Goal: Task Accomplishment & Management: Manage account settings

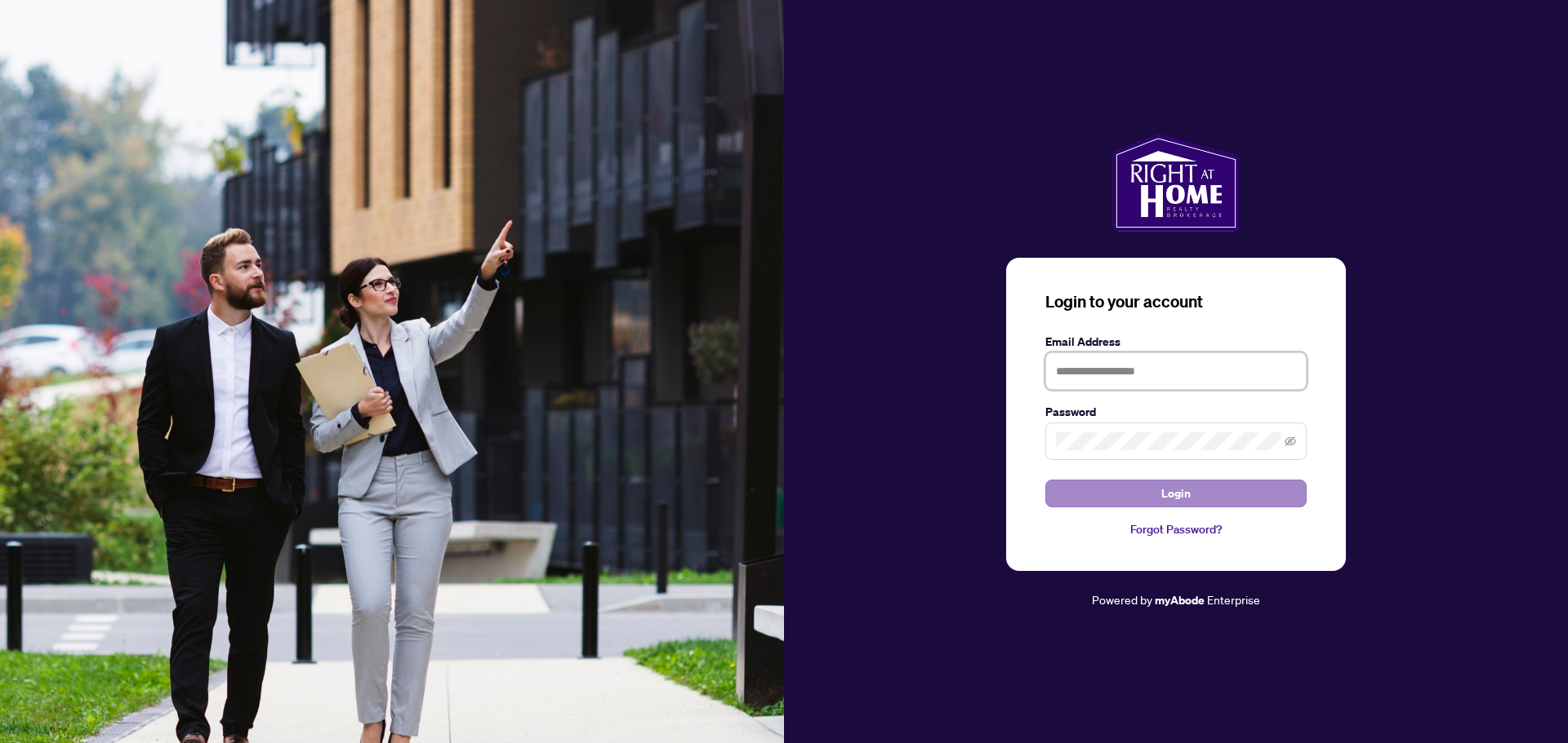
type input "**********"
click at [1171, 491] on span "Login" at bounding box center [1176, 493] width 29 height 26
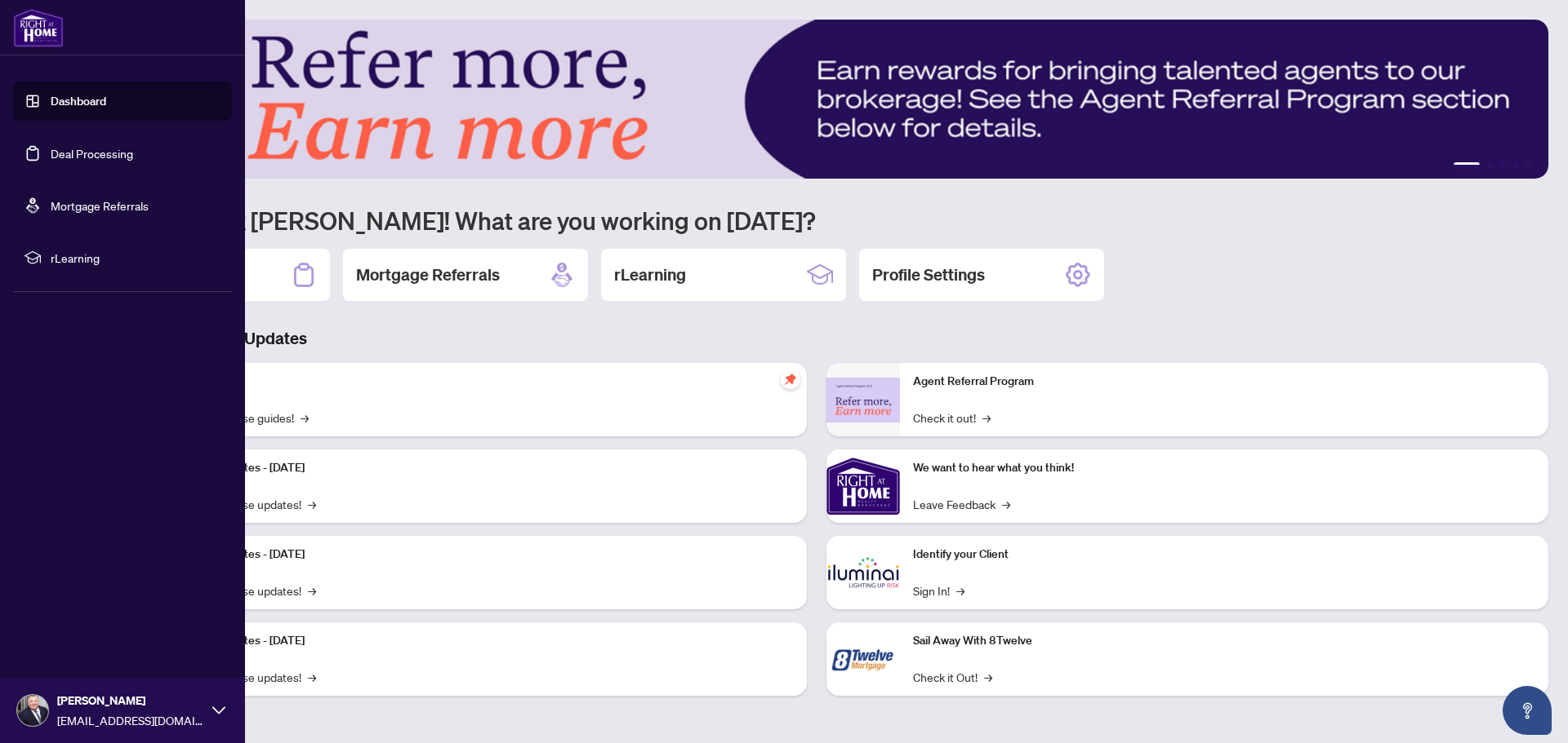
click at [95, 147] on link "Deal Processing" at bounding box center [91, 153] width 82 height 15
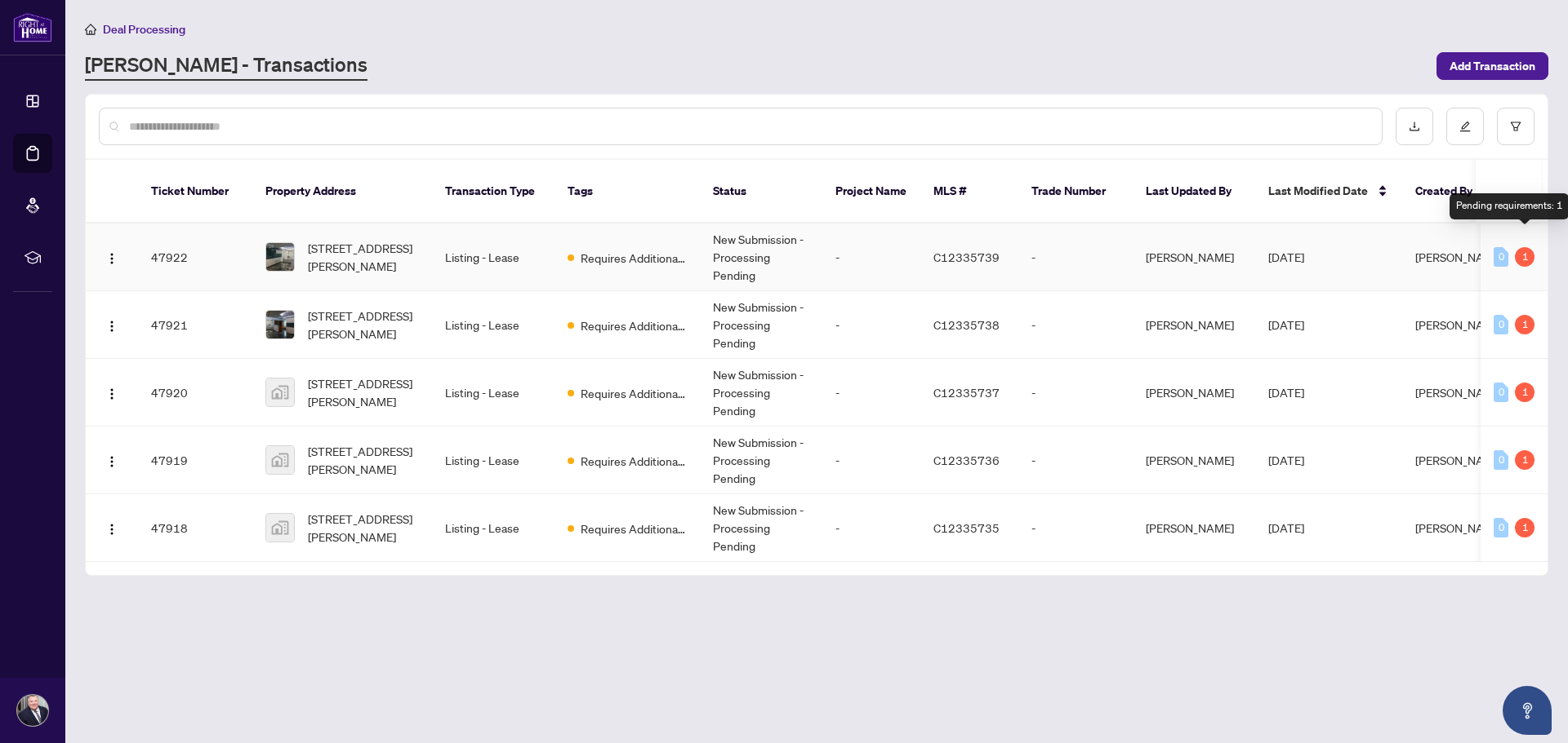
click at [1523, 247] on div "1" at bounding box center [1523, 256] width 19 height 19
click at [339, 239] on span "[STREET_ADDRESS][PERSON_NAME]" at bounding box center [363, 256] width 111 height 36
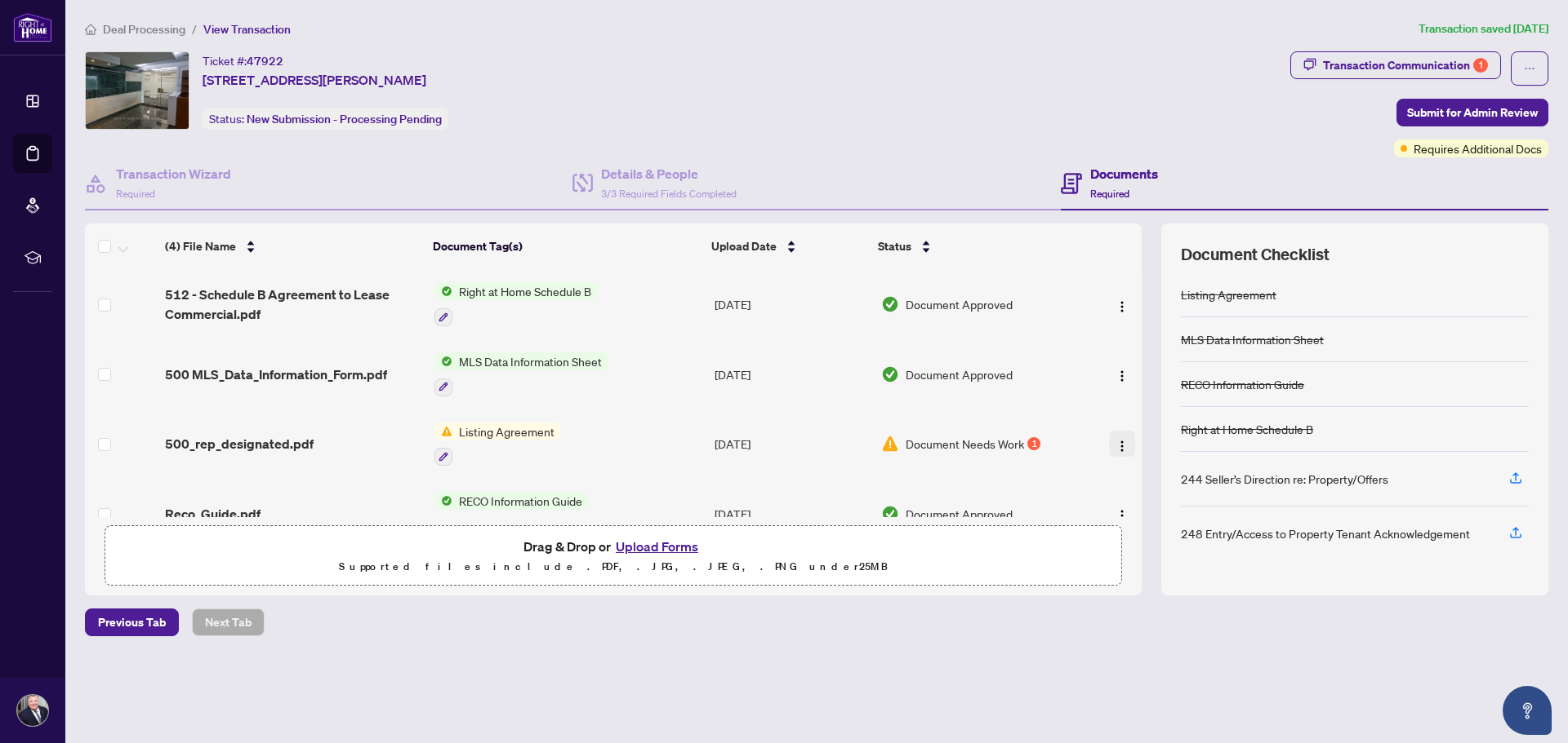
click at [1116, 445] on img "button" at bounding box center [1122, 446] width 13 height 13
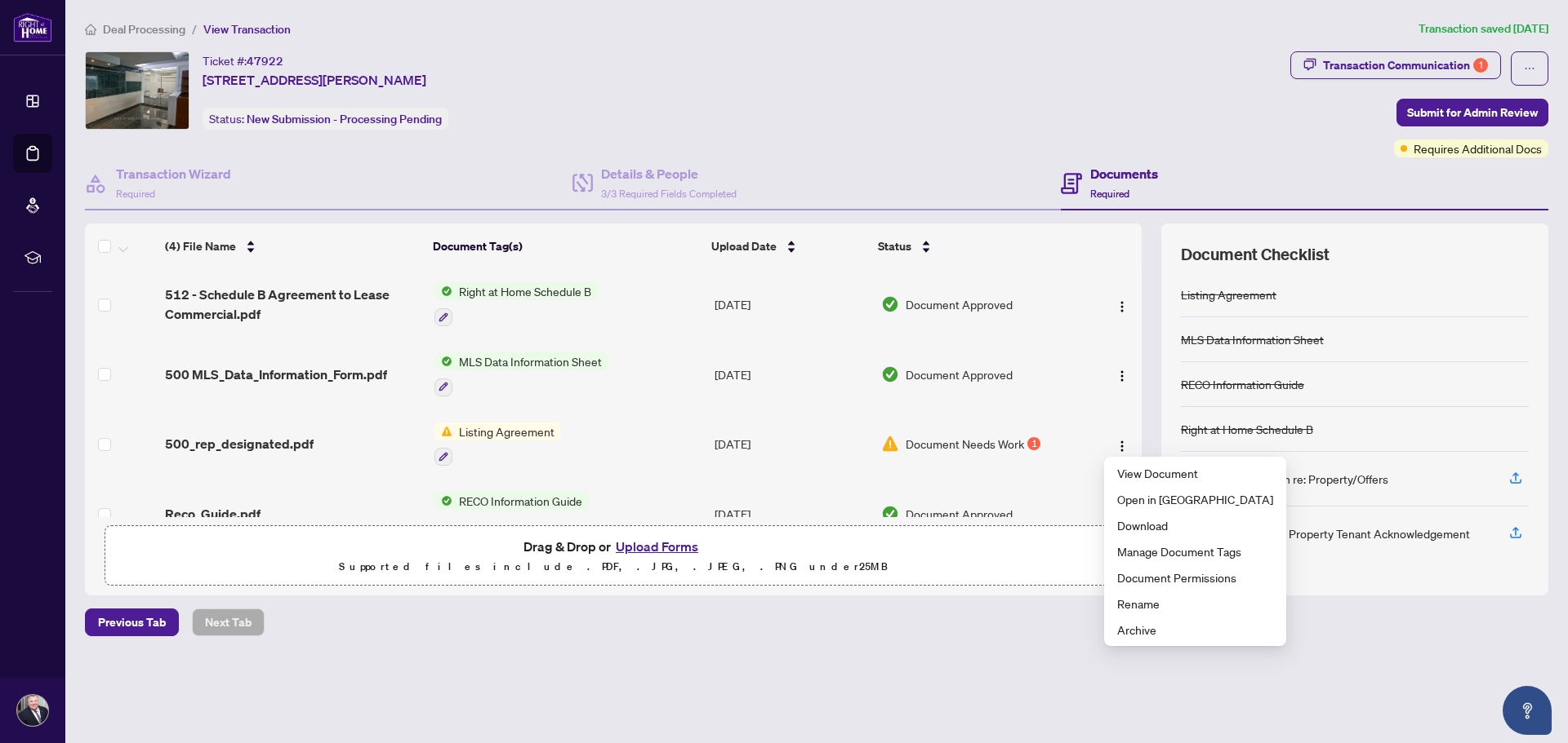
click at [1402, 457] on div "244 Seller’s Direction re: Property/Offers" at bounding box center [1354, 480] width 348 height 55
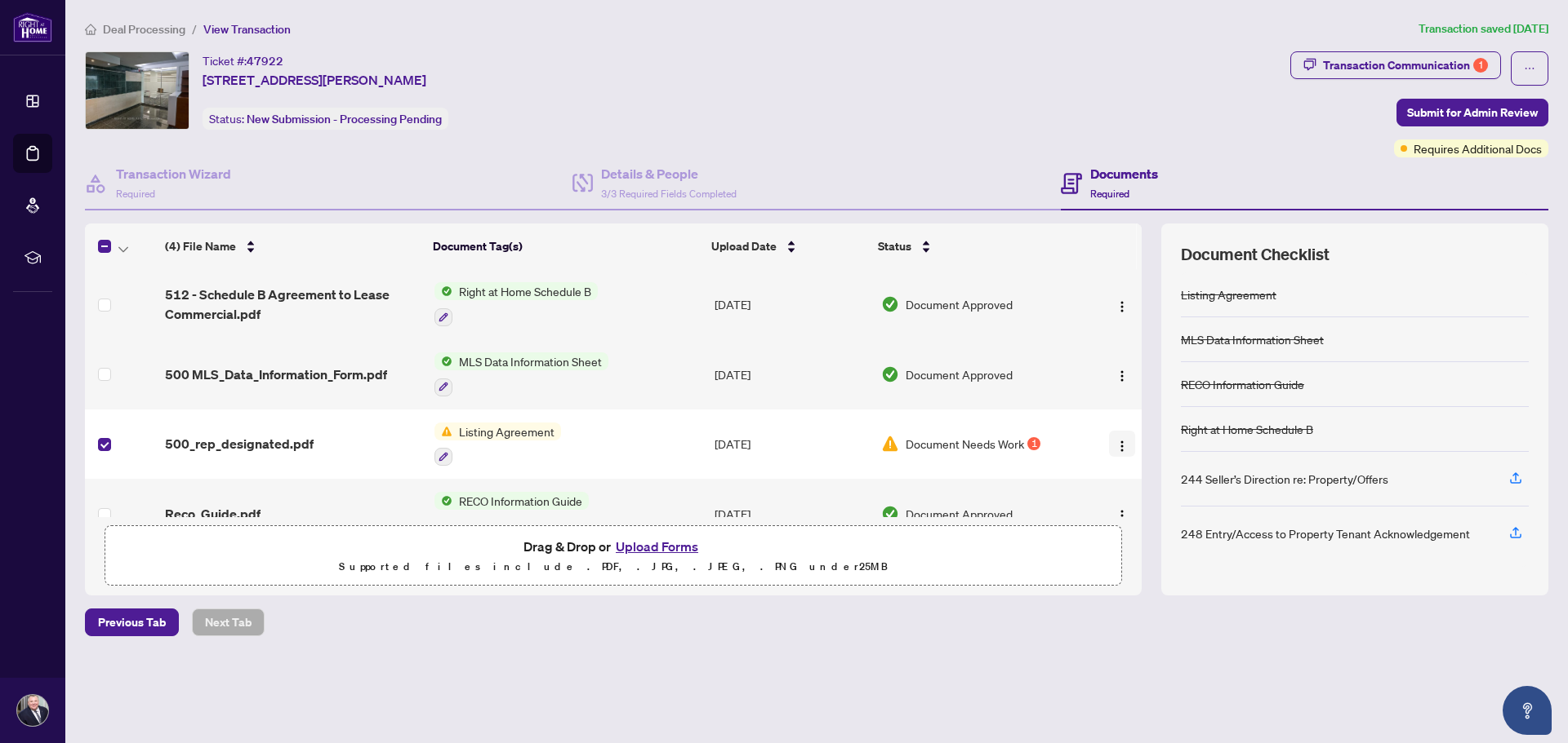
click at [1120, 448] on img "button" at bounding box center [1122, 446] width 13 height 13
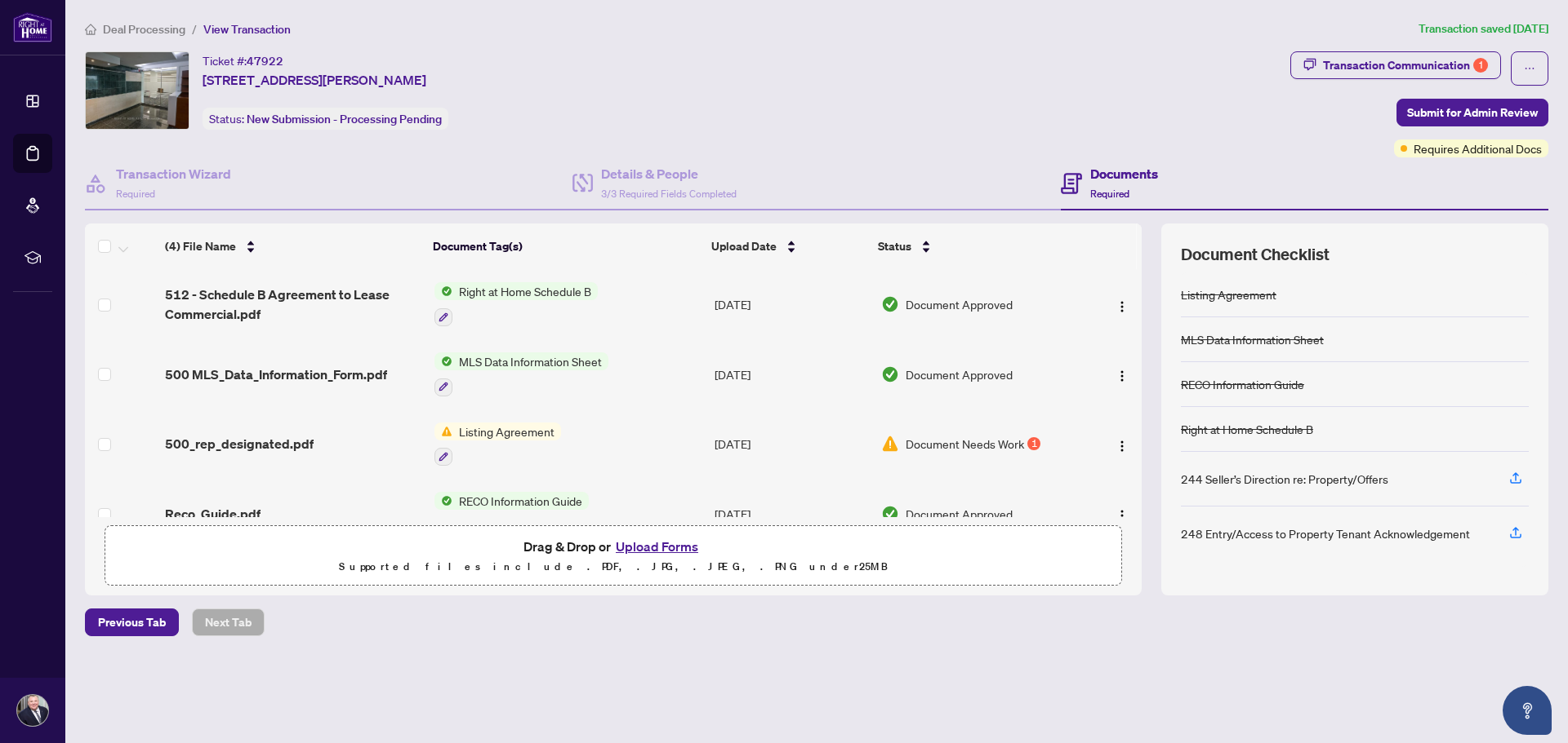
click at [623, 554] on button "Upload Forms" at bounding box center [657, 546] width 92 height 21
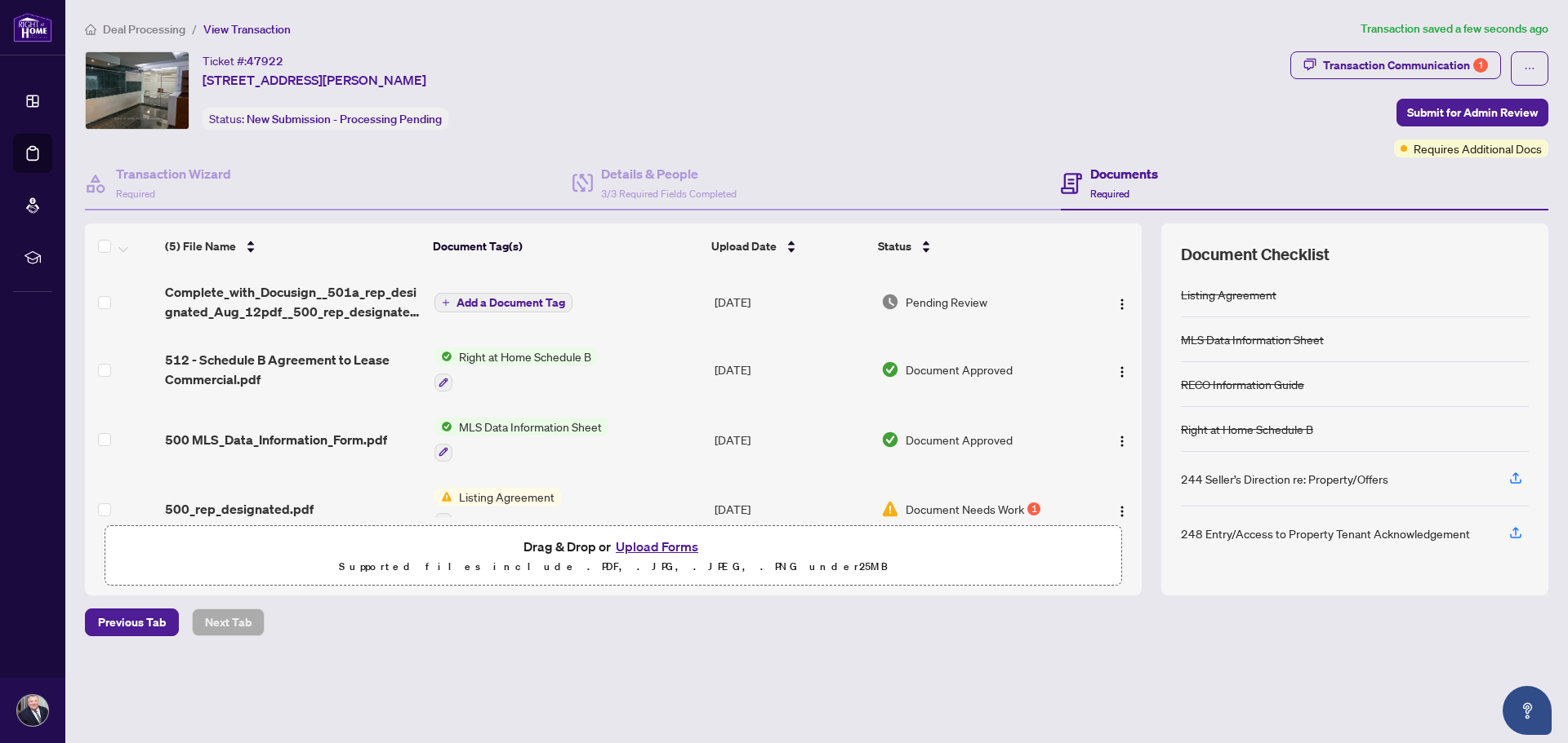
click at [1121, 316] on td at bounding box center [1112, 302] width 58 height 66
click at [1117, 307] on img "button" at bounding box center [1122, 304] width 13 height 13
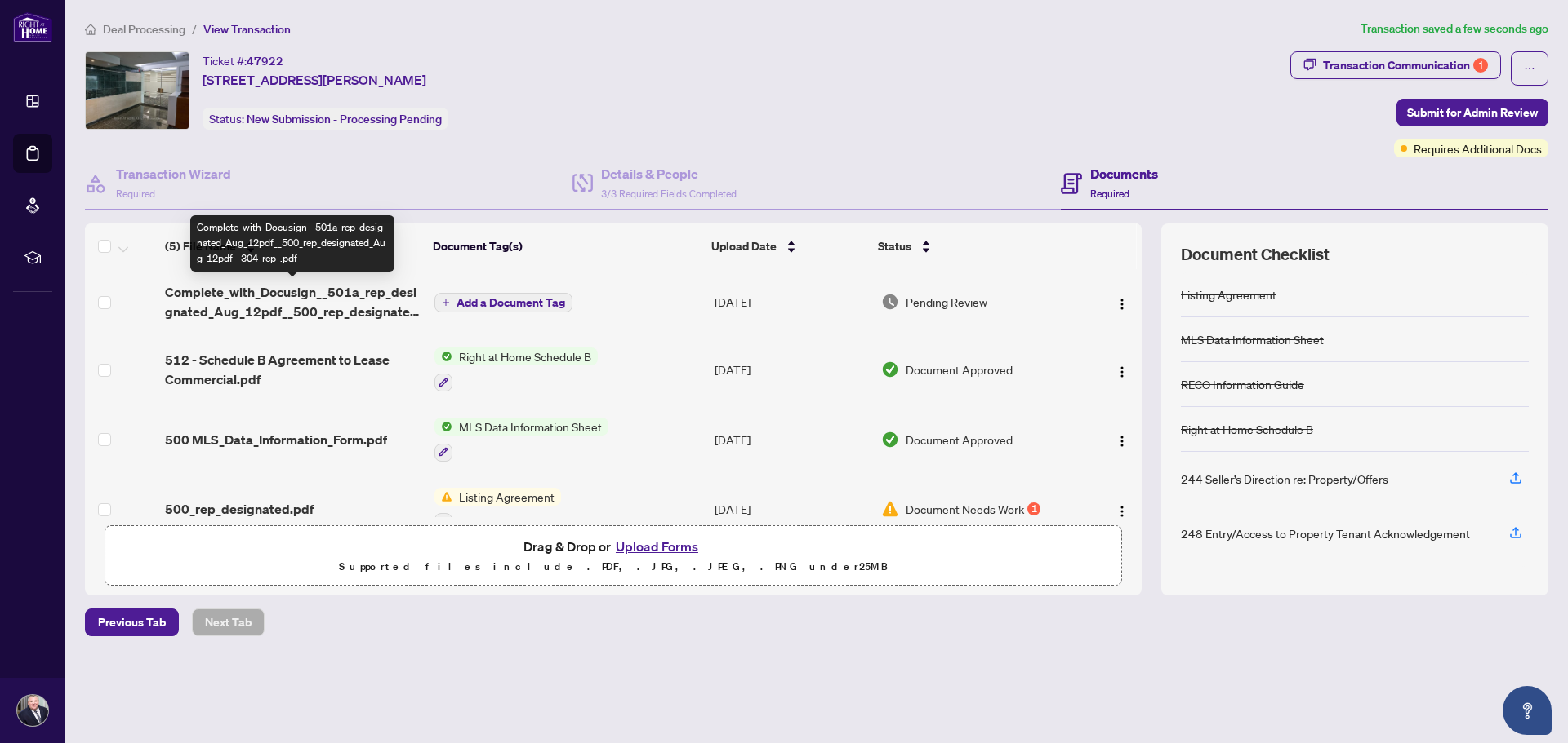
click at [328, 305] on span "Complete_with_Docusign__501a_rep_designated_Aug_12pdf__500_rep_designated_Aug_1…" at bounding box center [293, 302] width 256 height 39
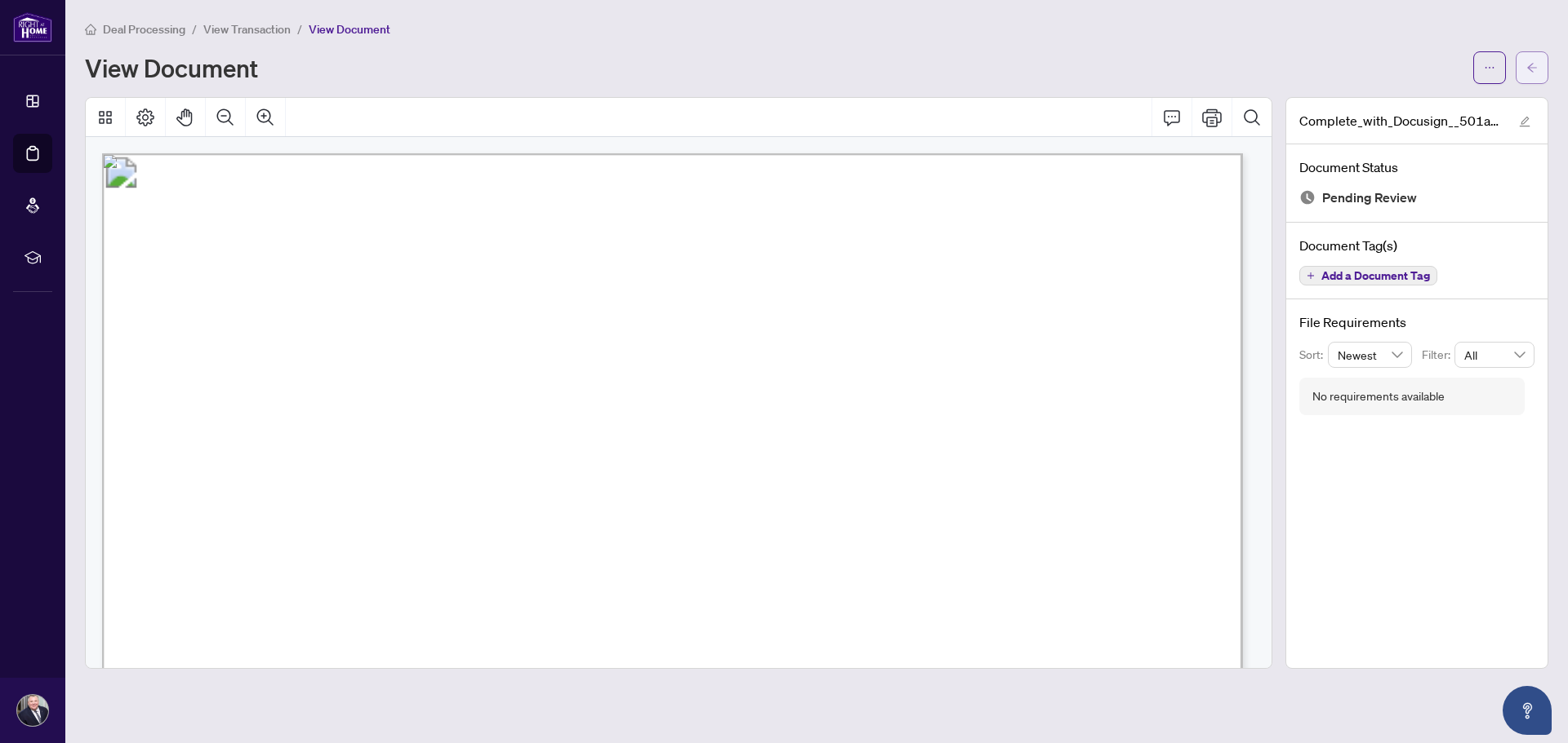
click at [1534, 66] on icon "arrow-left" at bounding box center [1532, 67] width 12 height 12
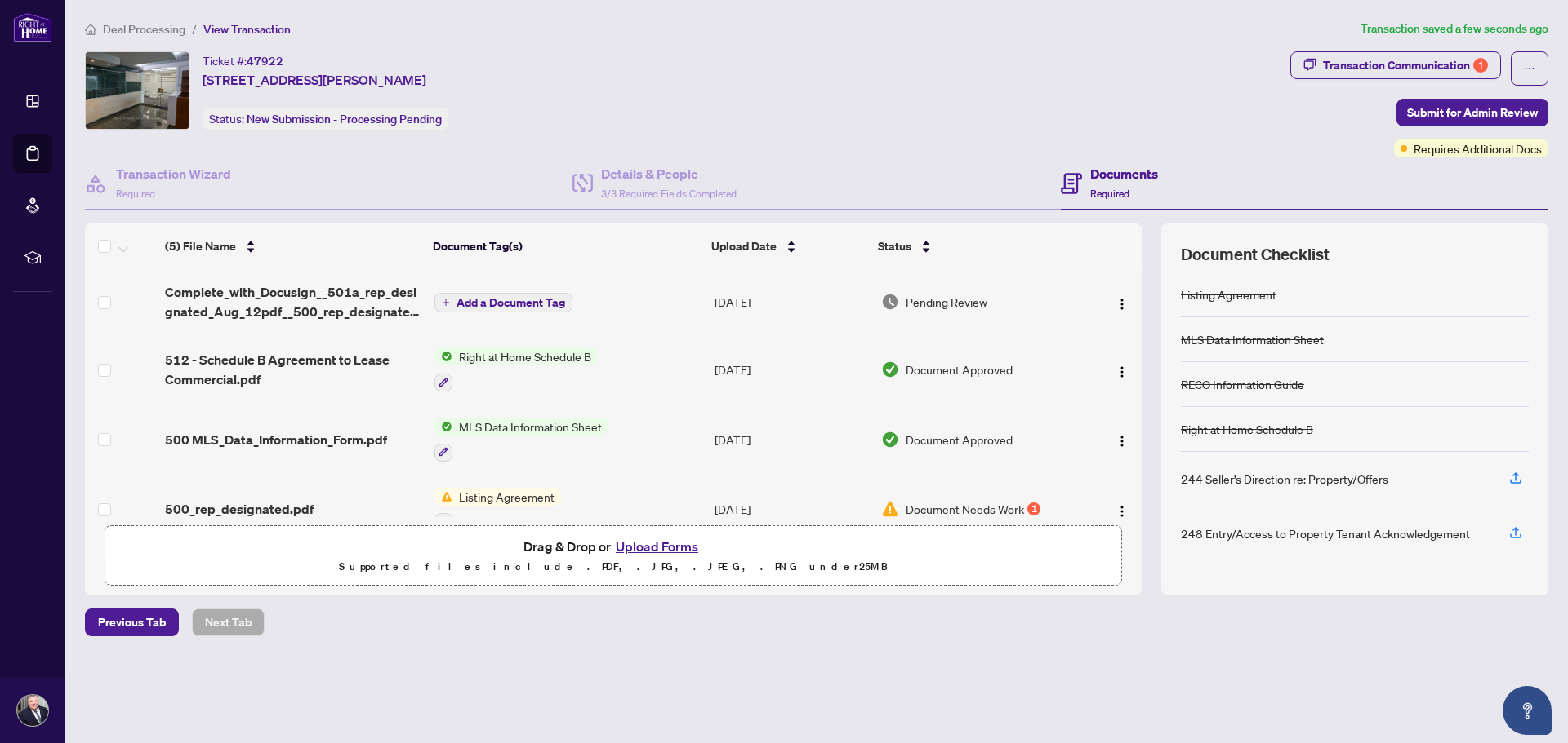
click at [938, 301] on span "Pending Review" at bounding box center [947, 302] width 82 height 18
click at [1109, 304] on button "button" at bounding box center [1122, 302] width 26 height 26
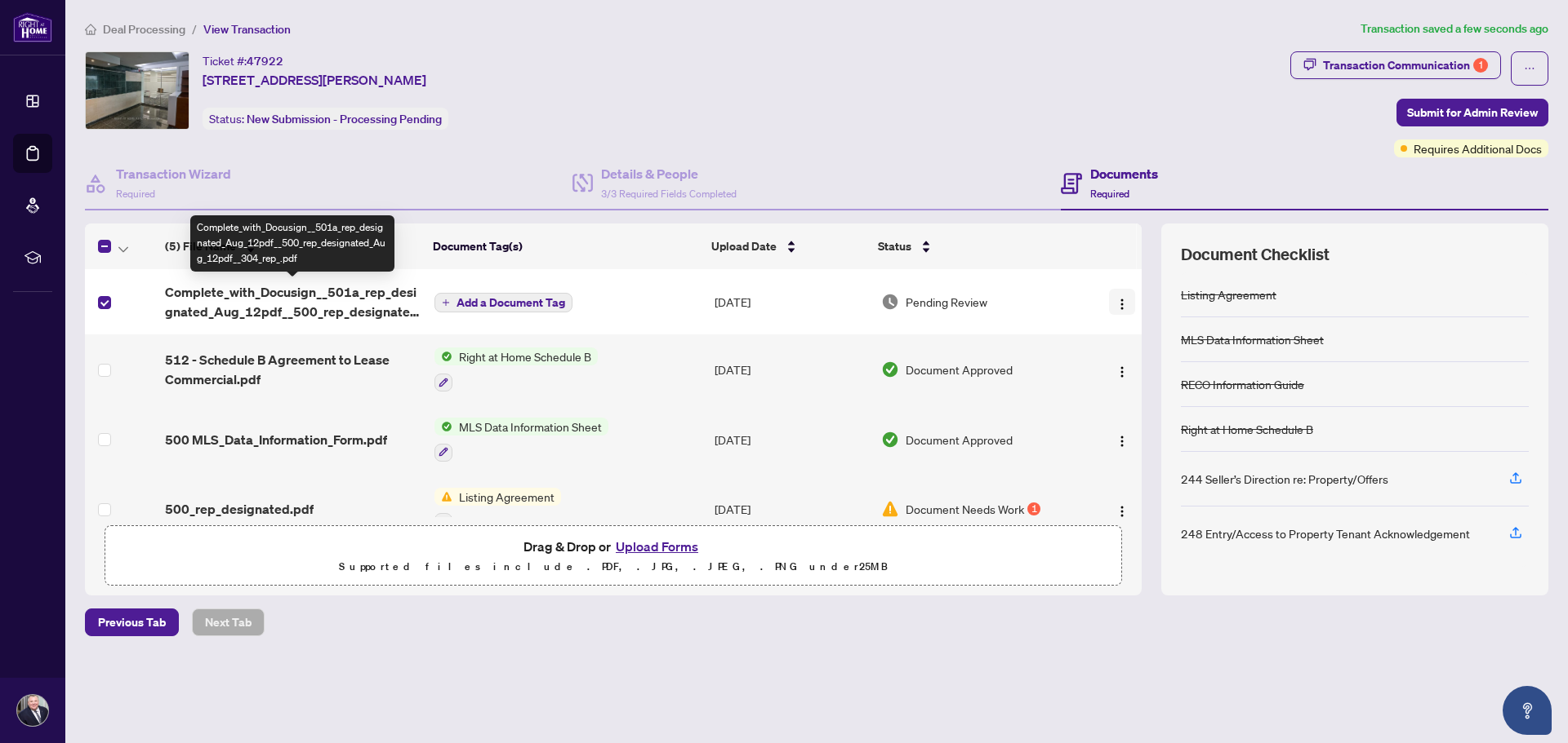
drag, startPoint x: 336, startPoint y: 304, endPoint x: 1116, endPoint y: 301, distance: 780.0
click at [1116, 301] on img "button" at bounding box center [1122, 304] width 13 height 13
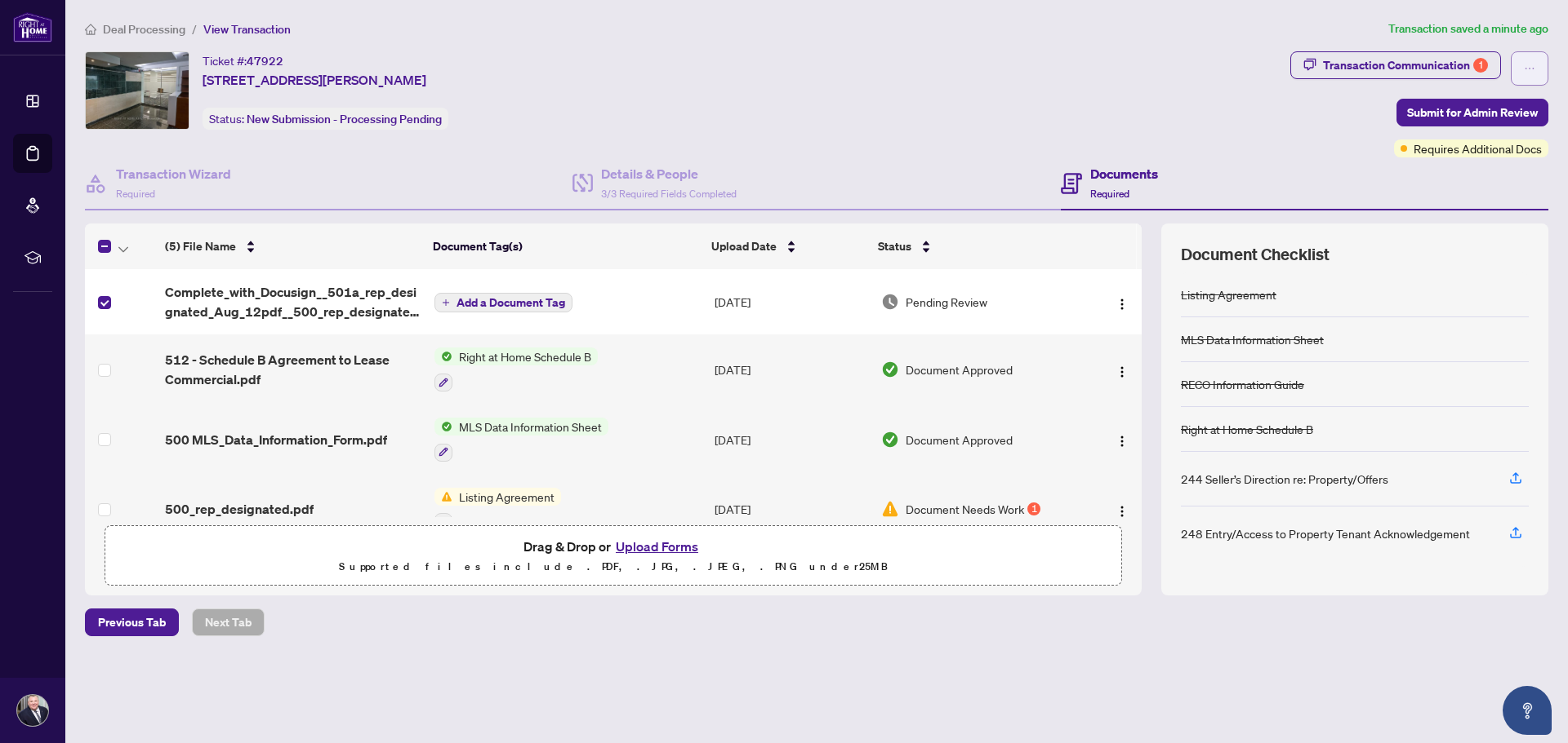
click at [1526, 70] on icon "ellipsis" at bounding box center [1529, 68] width 12 height 12
click at [963, 105] on div "Ticket #: 47922 500-[STREET_ADDRESS][PERSON_NAME] Status: New Submission - Proc…" at bounding box center [684, 90] width 1199 height 78
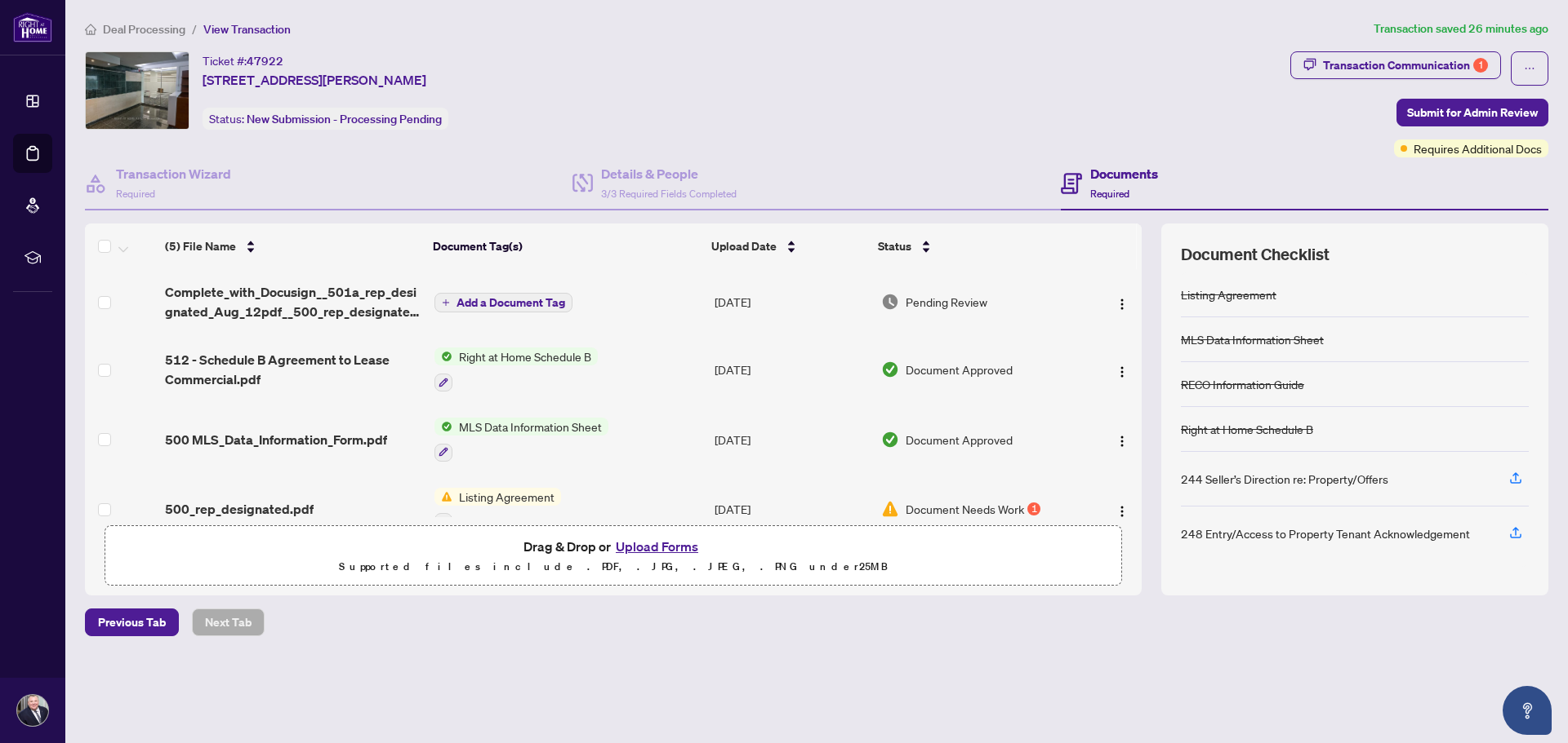
click at [664, 541] on button "Upload Forms" at bounding box center [657, 546] width 92 height 21
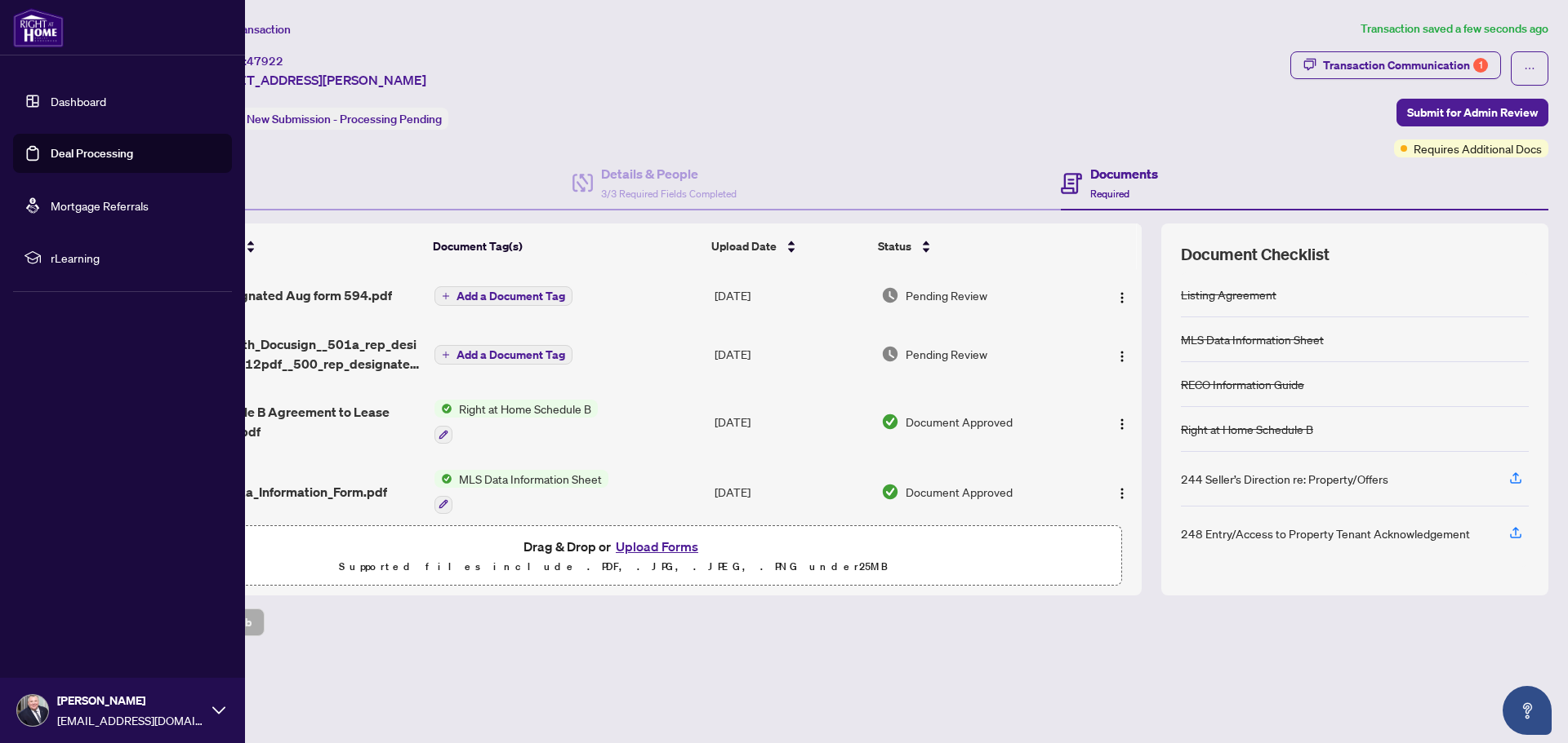
click at [52, 153] on link "Deal Processing" at bounding box center [91, 153] width 82 height 15
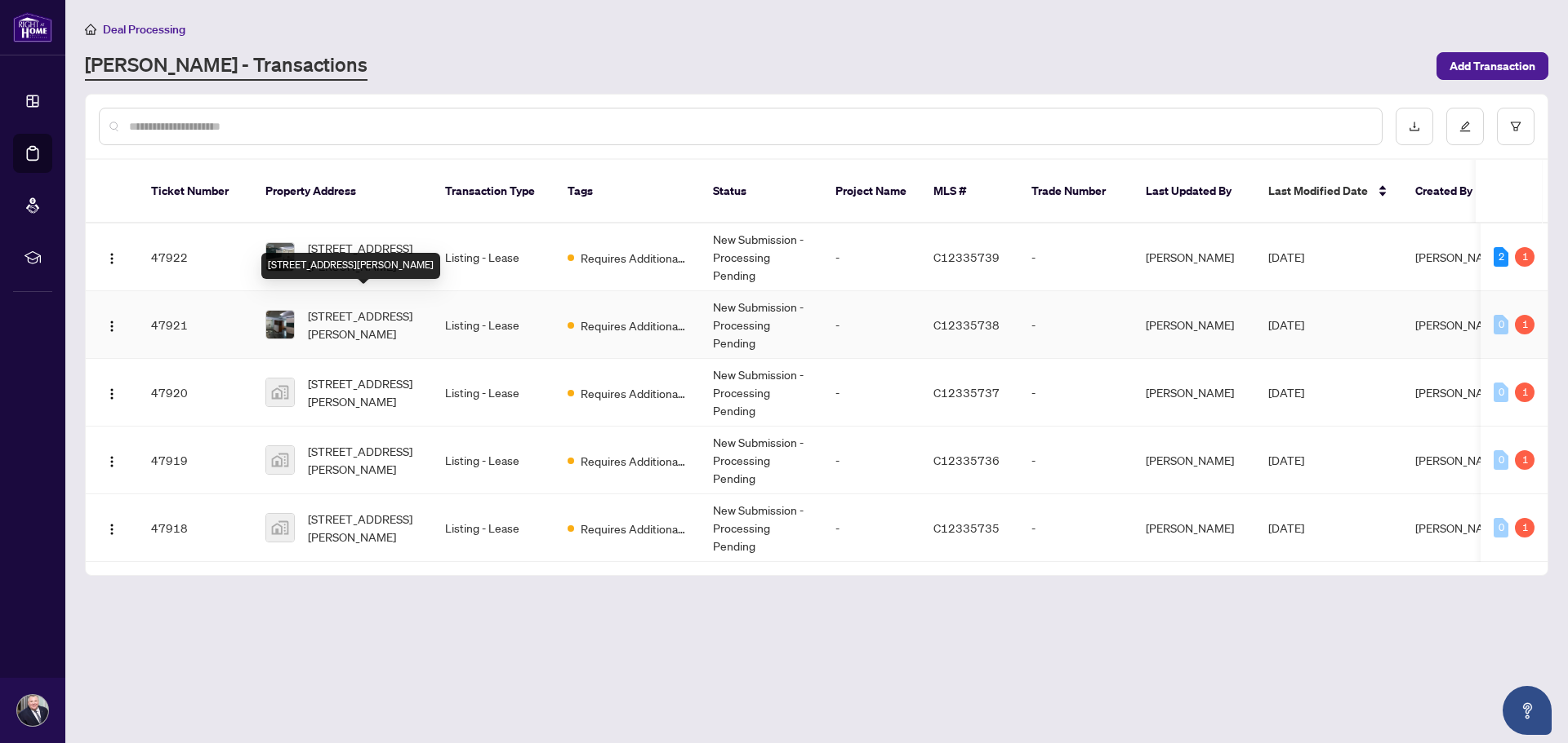
click at [370, 307] on span "[STREET_ADDRESS][PERSON_NAME]" at bounding box center [363, 325] width 111 height 36
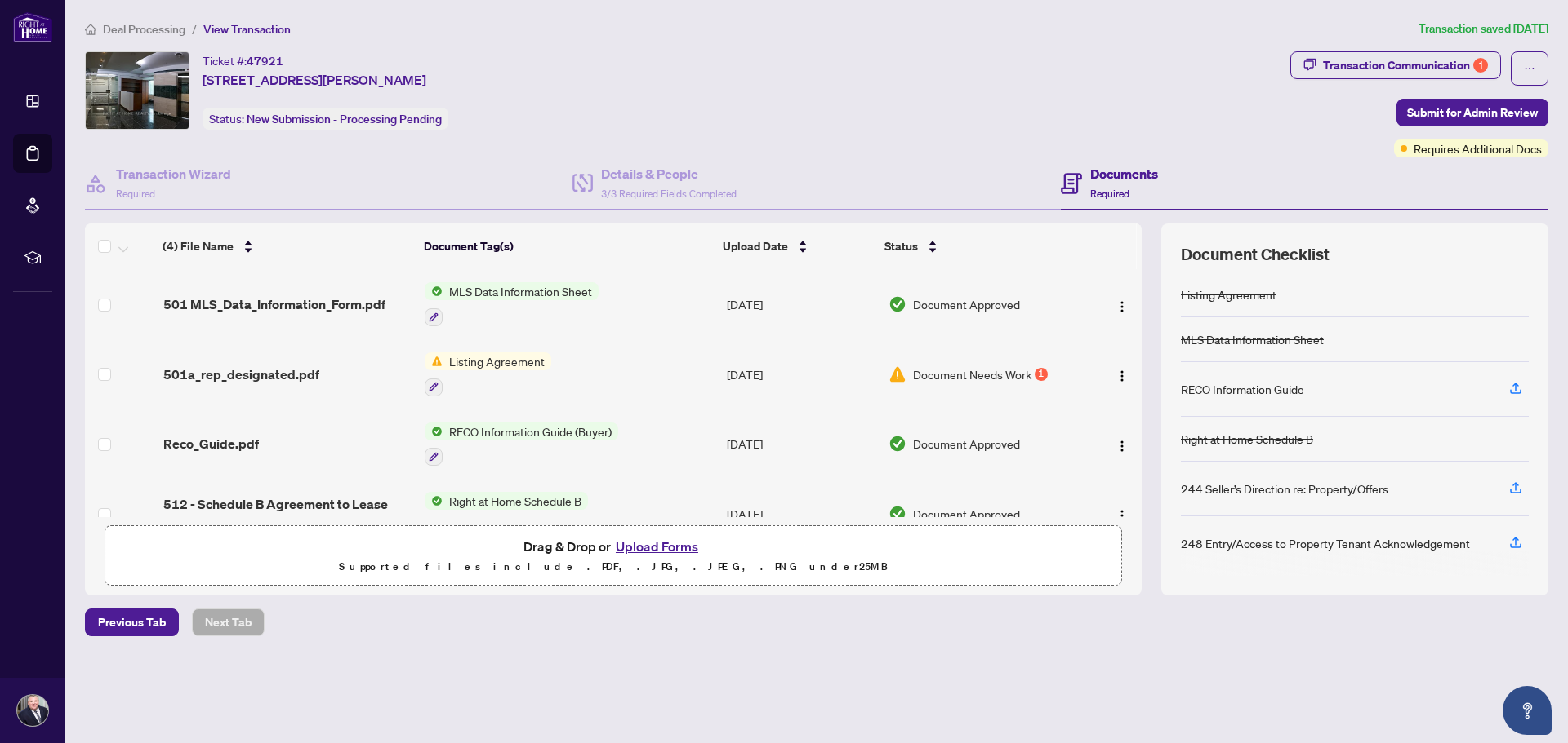
click at [650, 548] on button "Upload Forms" at bounding box center [657, 546] width 92 height 21
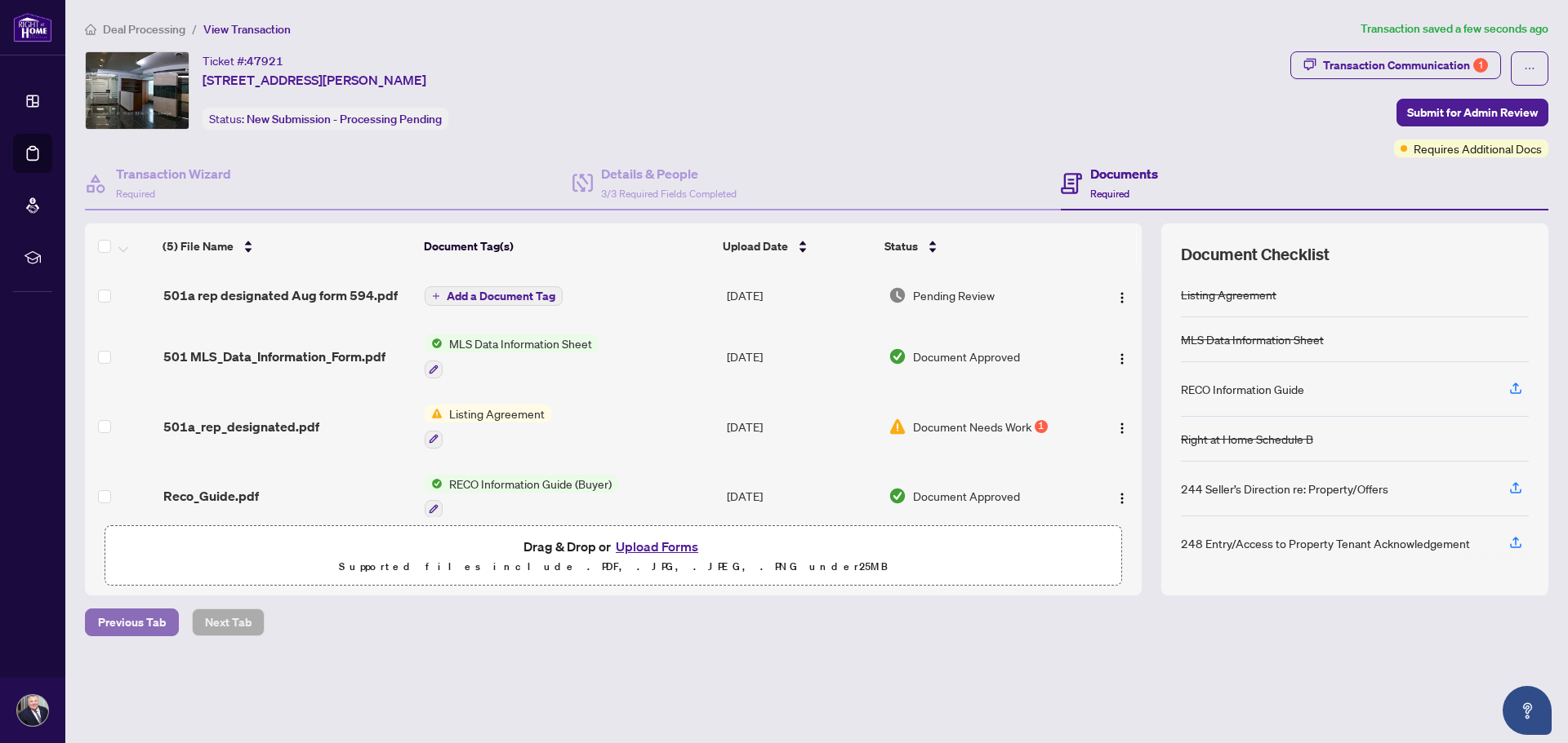
click at [124, 634] on span "Previous Tab" at bounding box center [131, 623] width 67 height 26
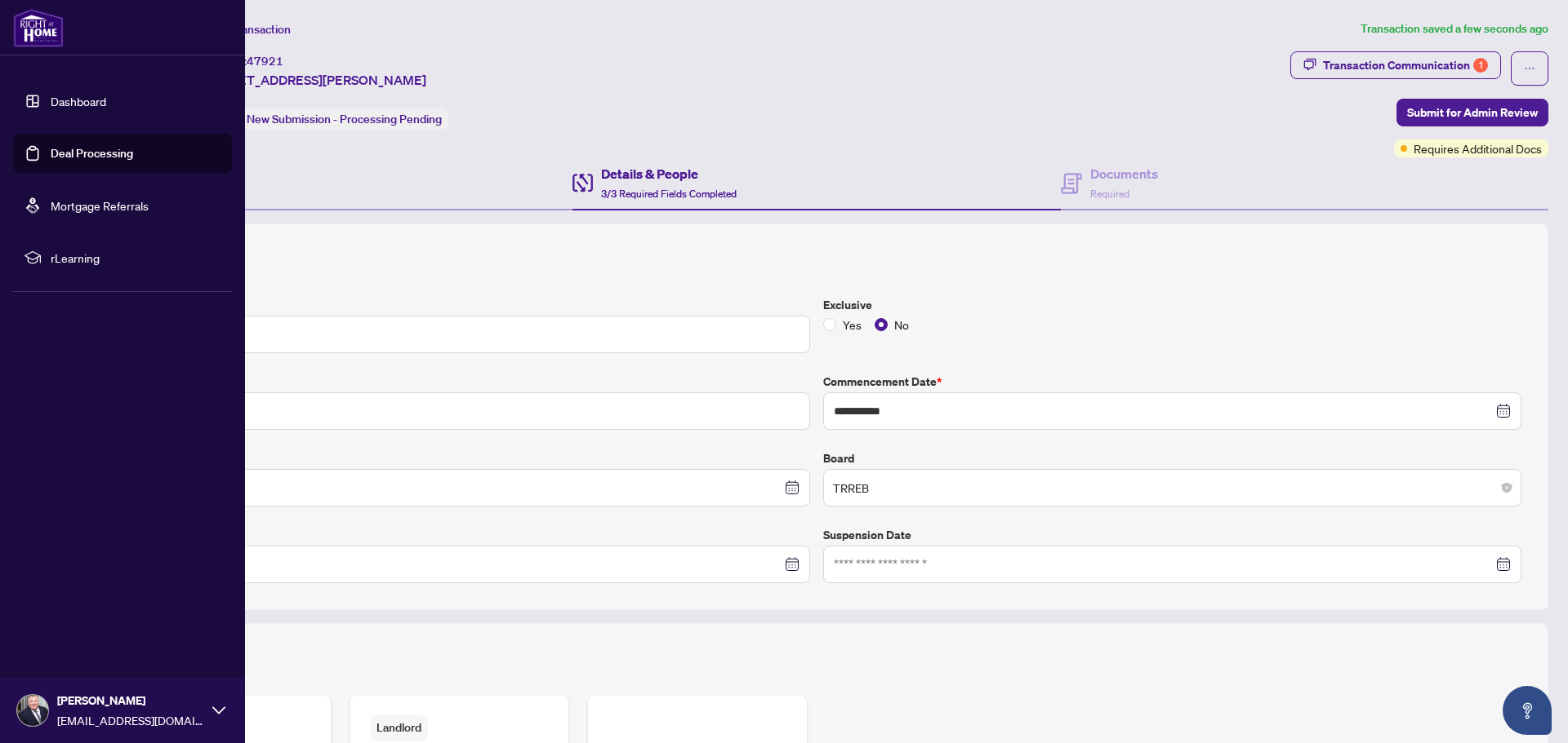
click at [70, 156] on link "Deal Processing" at bounding box center [91, 153] width 82 height 15
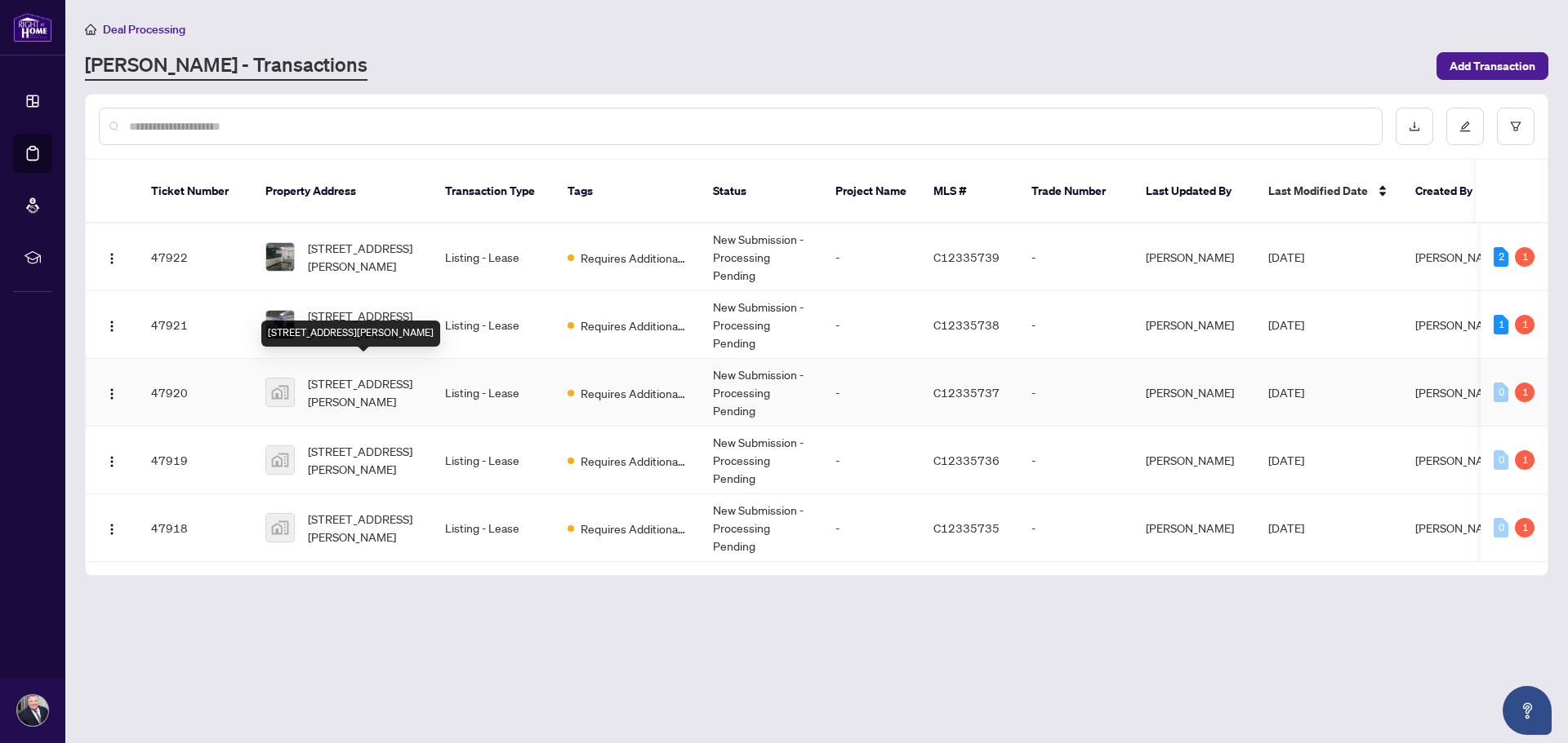
click at [340, 375] on span "[STREET_ADDRESS][PERSON_NAME]" at bounding box center [363, 392] width 111 height 36
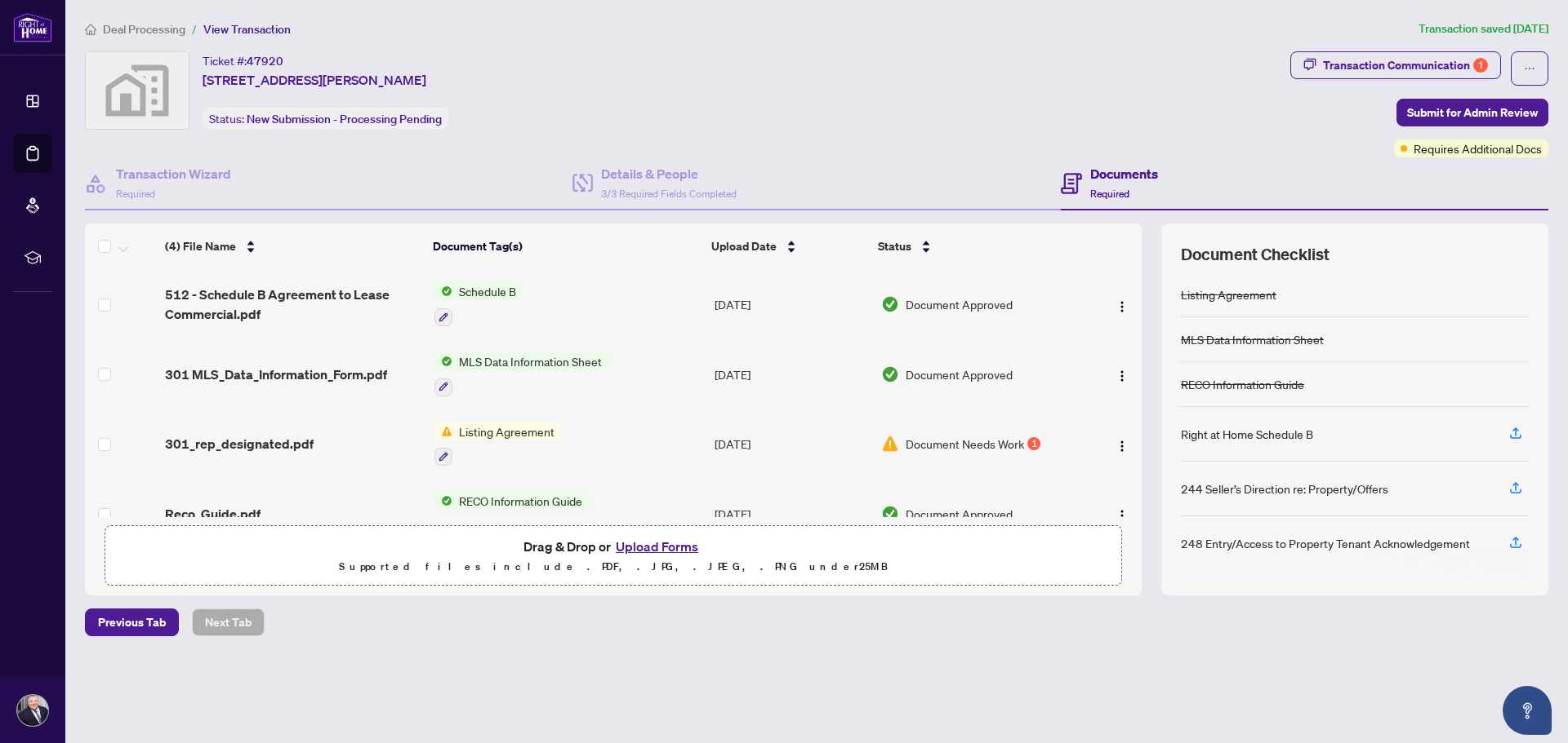
click at [656, 548] on button "Upload Forms" at bounding box center [657, 546] width 92 height 21
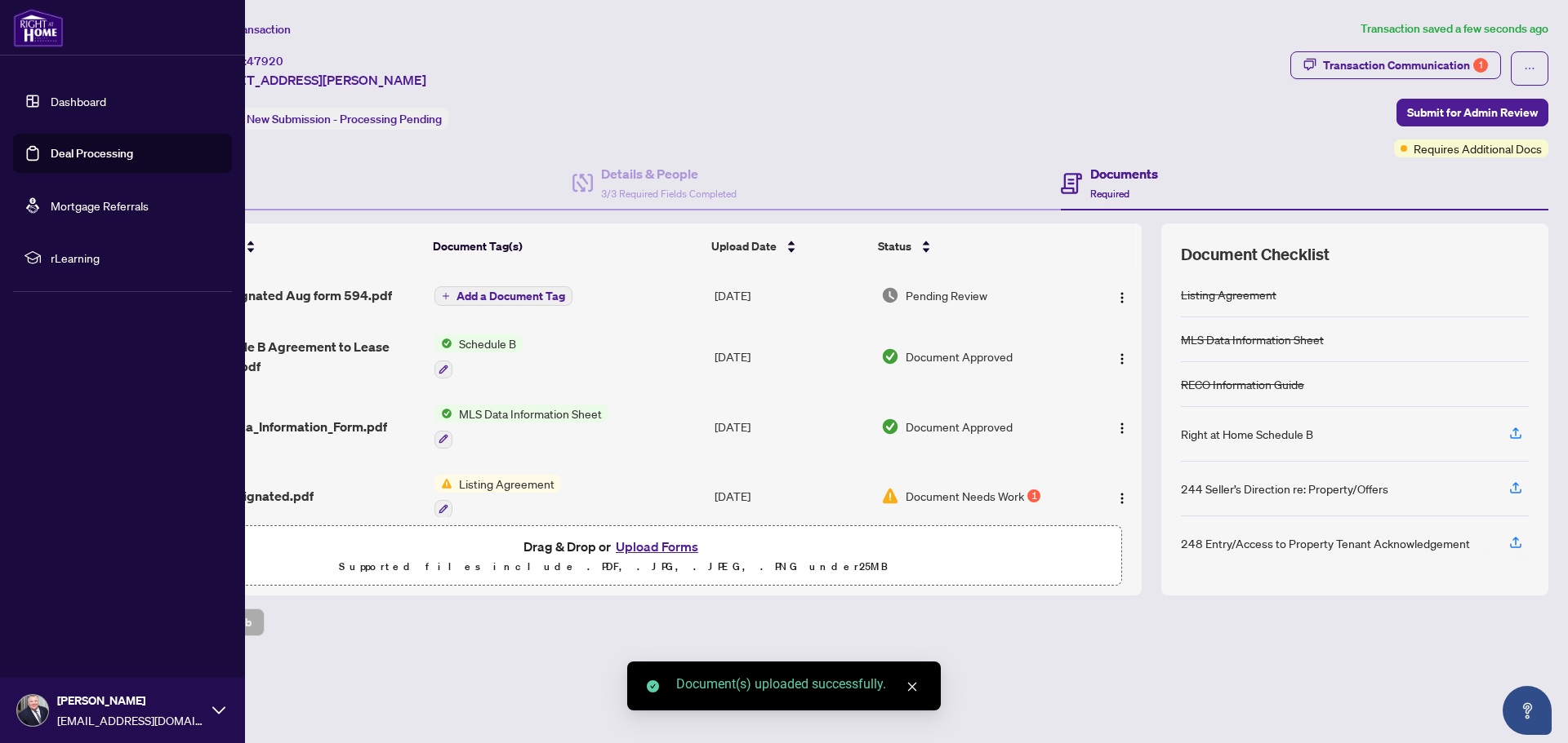
click at [50, 154] on link "Deal Processing" at bounding box center [91, 153] width 82 height 15
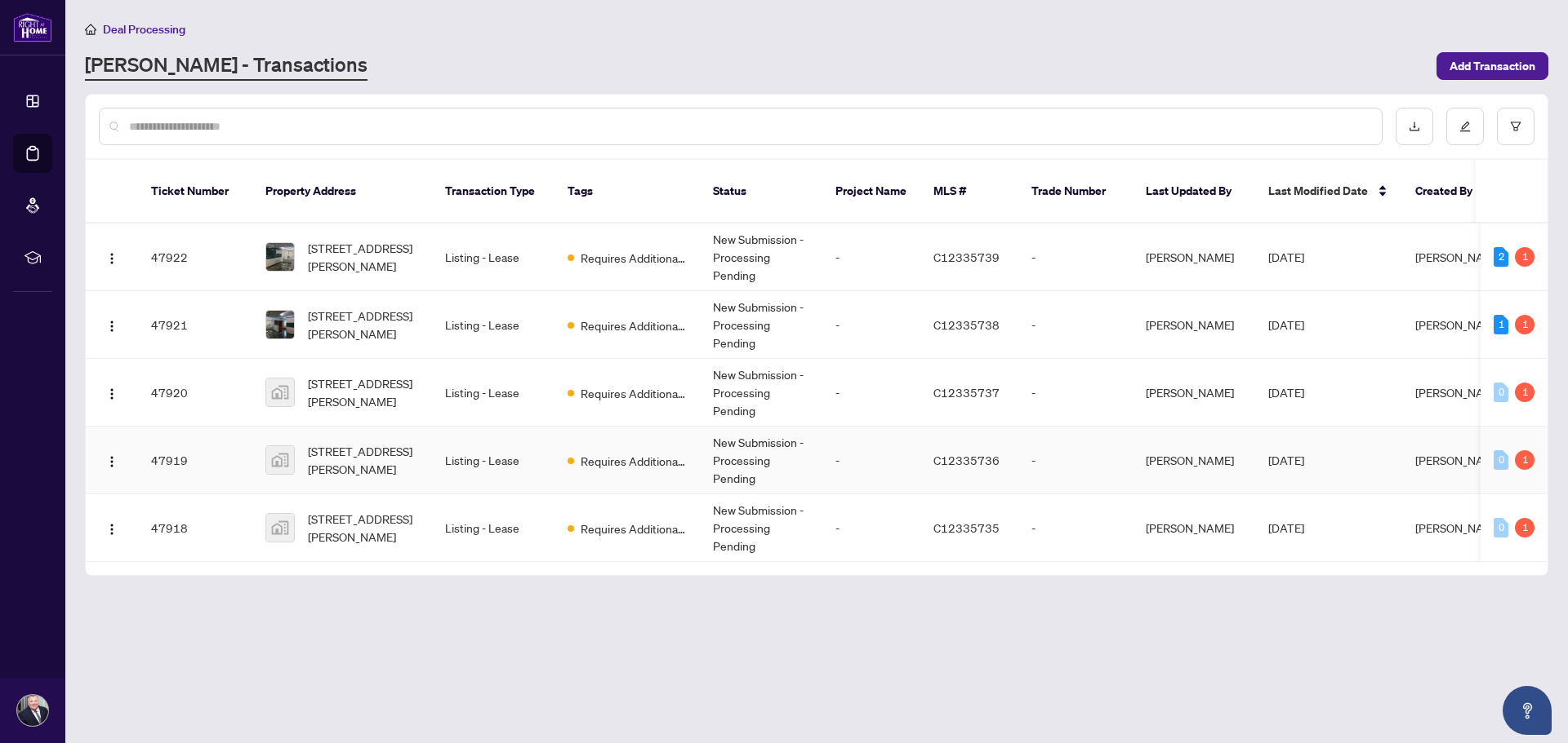
click at [365, 442] on span "[STREET_ADDRESS][PERSON_NAME]" at bounding box center [363, 459] width 111 height 36
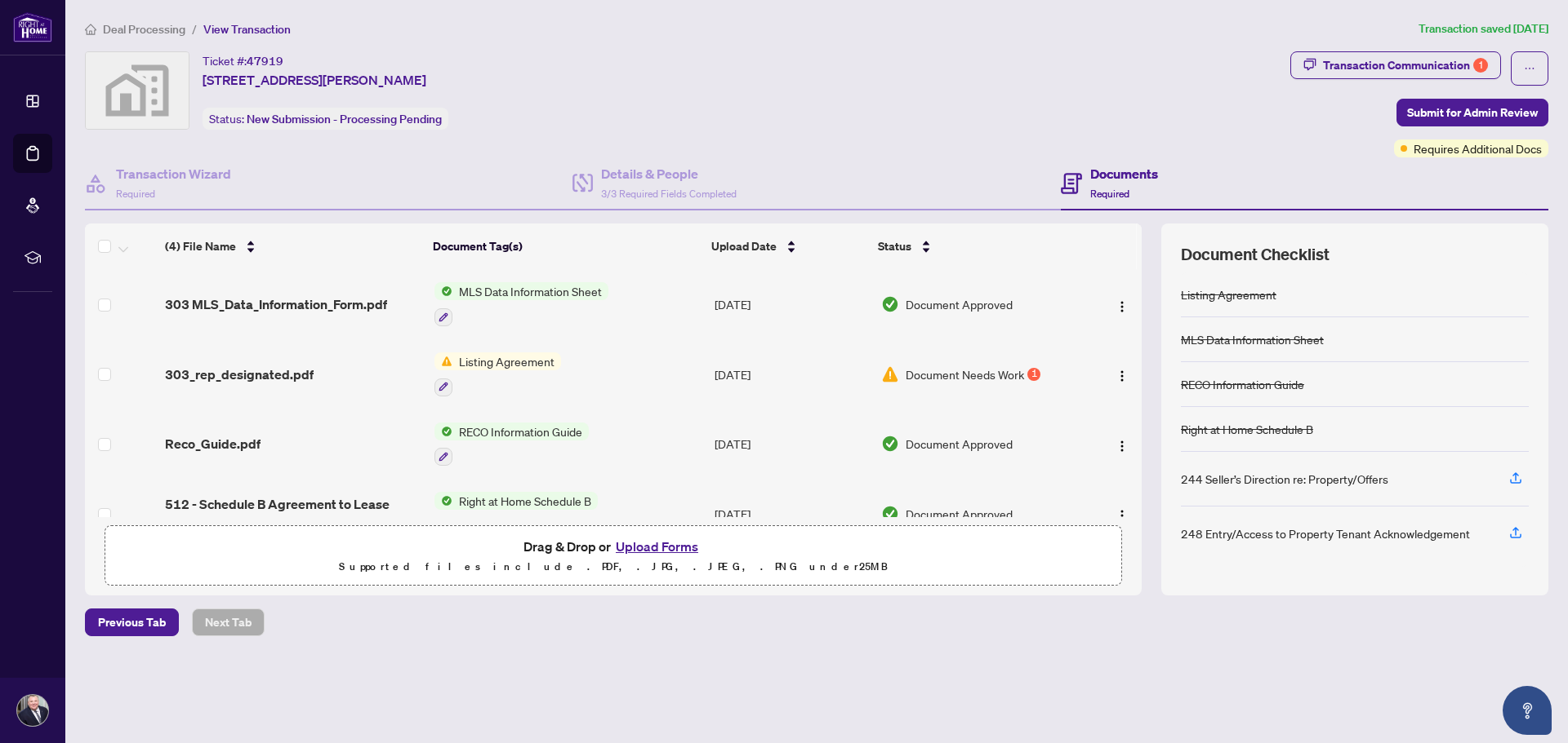
click at [658, 543] on button "Upload Forms" at bounding box center [657, 546] width 92 height 21
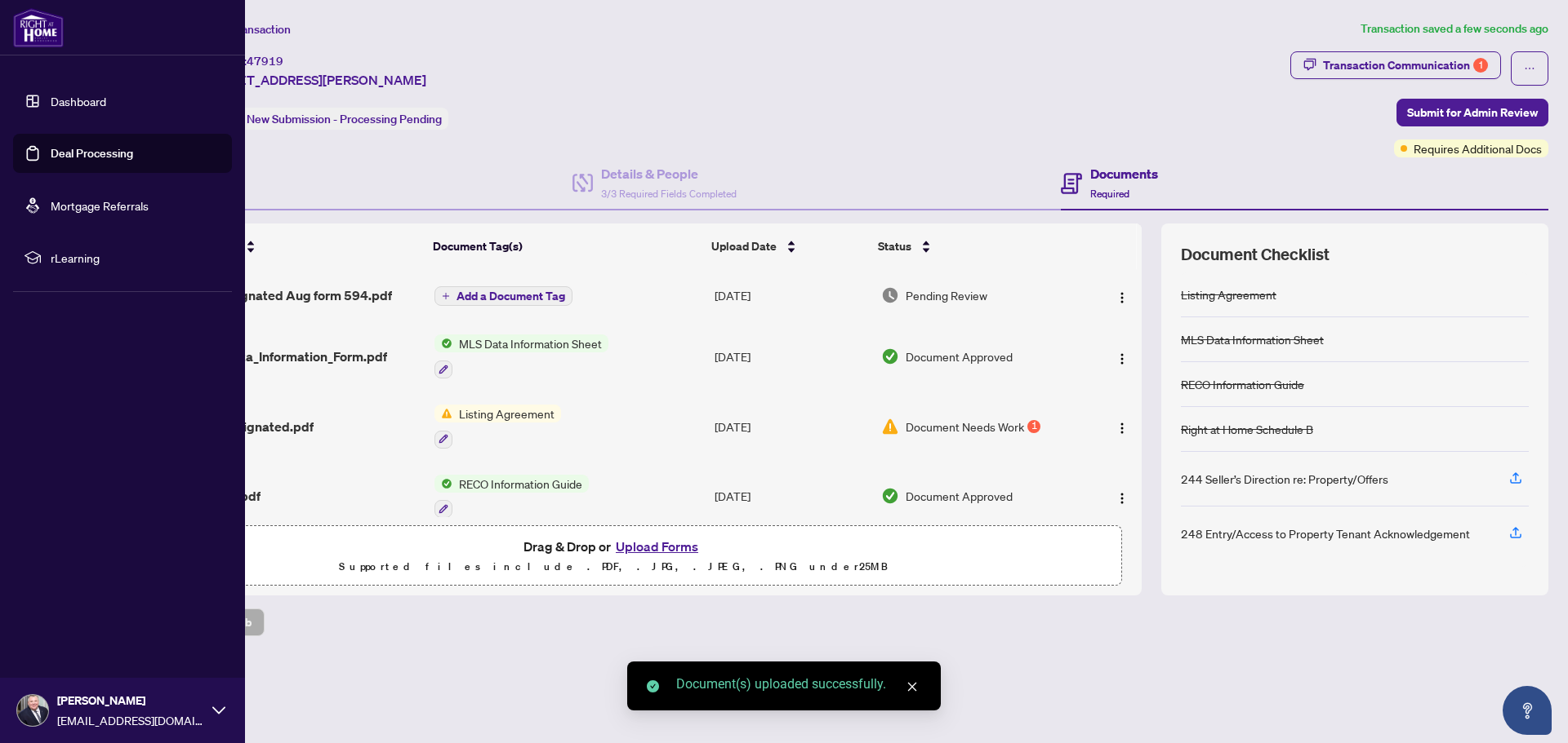
click at [50, 150] on link "Deal Processing" at bounding box center [91, 153] width 82 height 15
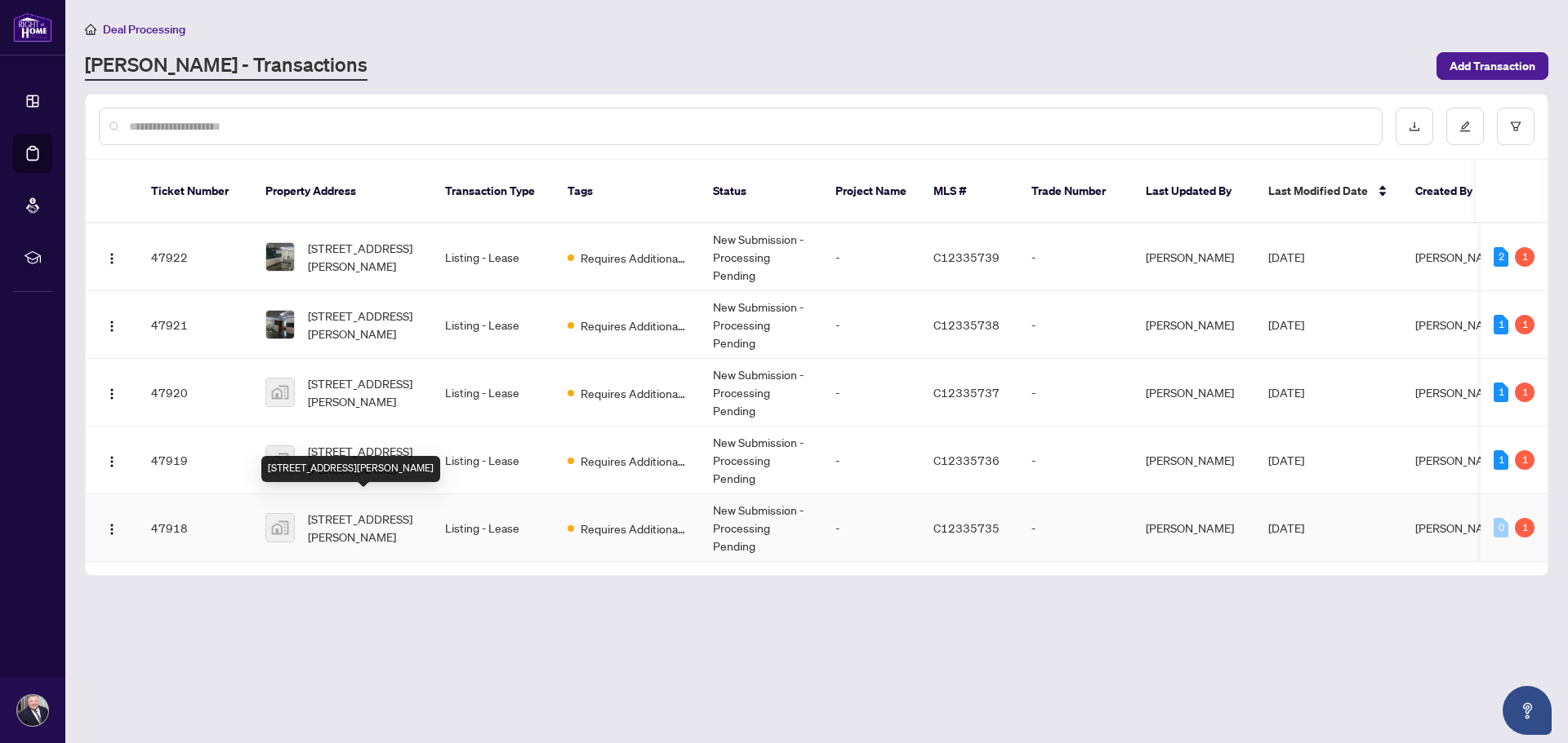
click at [362, 510] on span "[STREET_ADDRESS][PERSON_NAME]" at bounding box center [363, 527] width 111 height 36
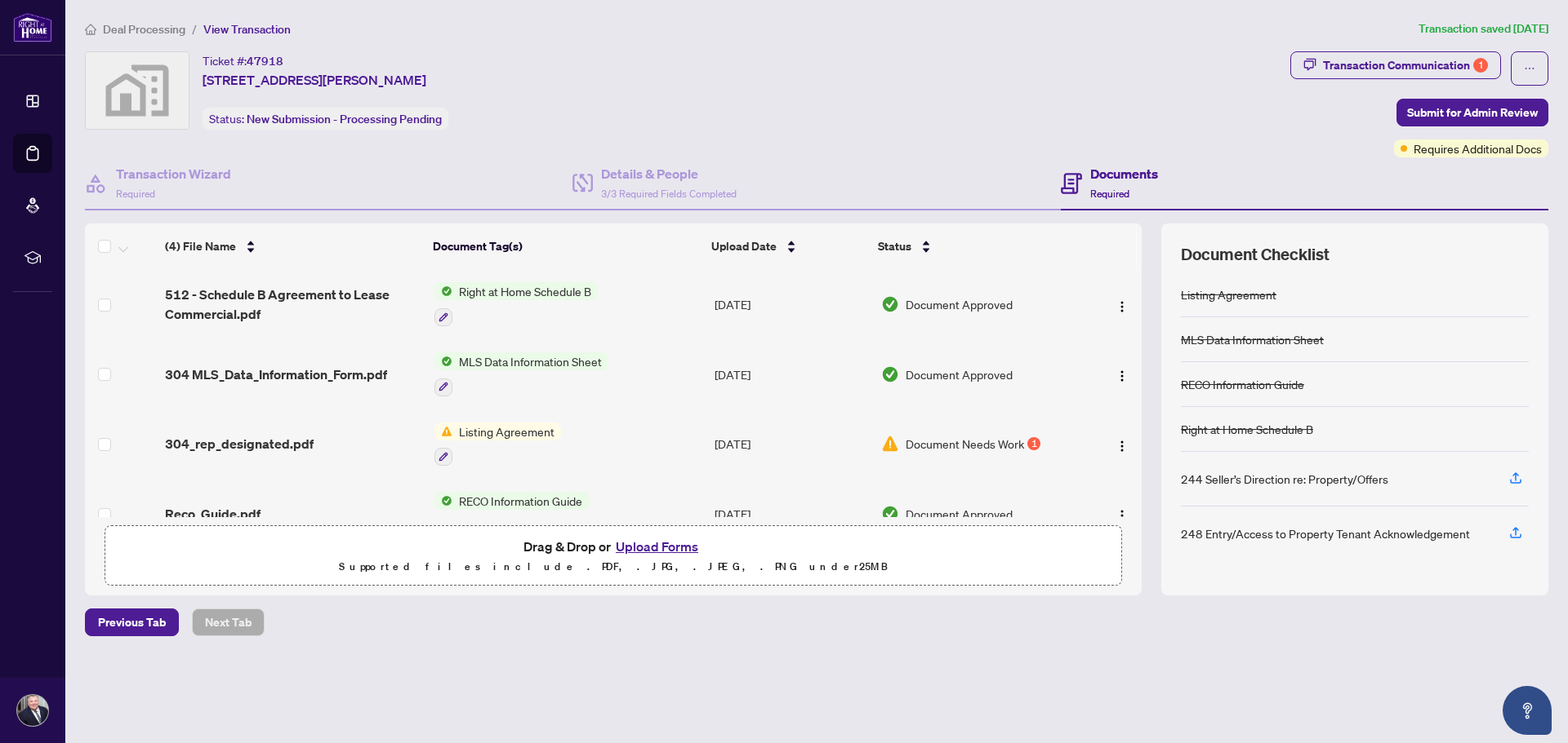
click at [658, 543] on button "Upload Forms" at bounding box center [657, 546] width 92 height 21
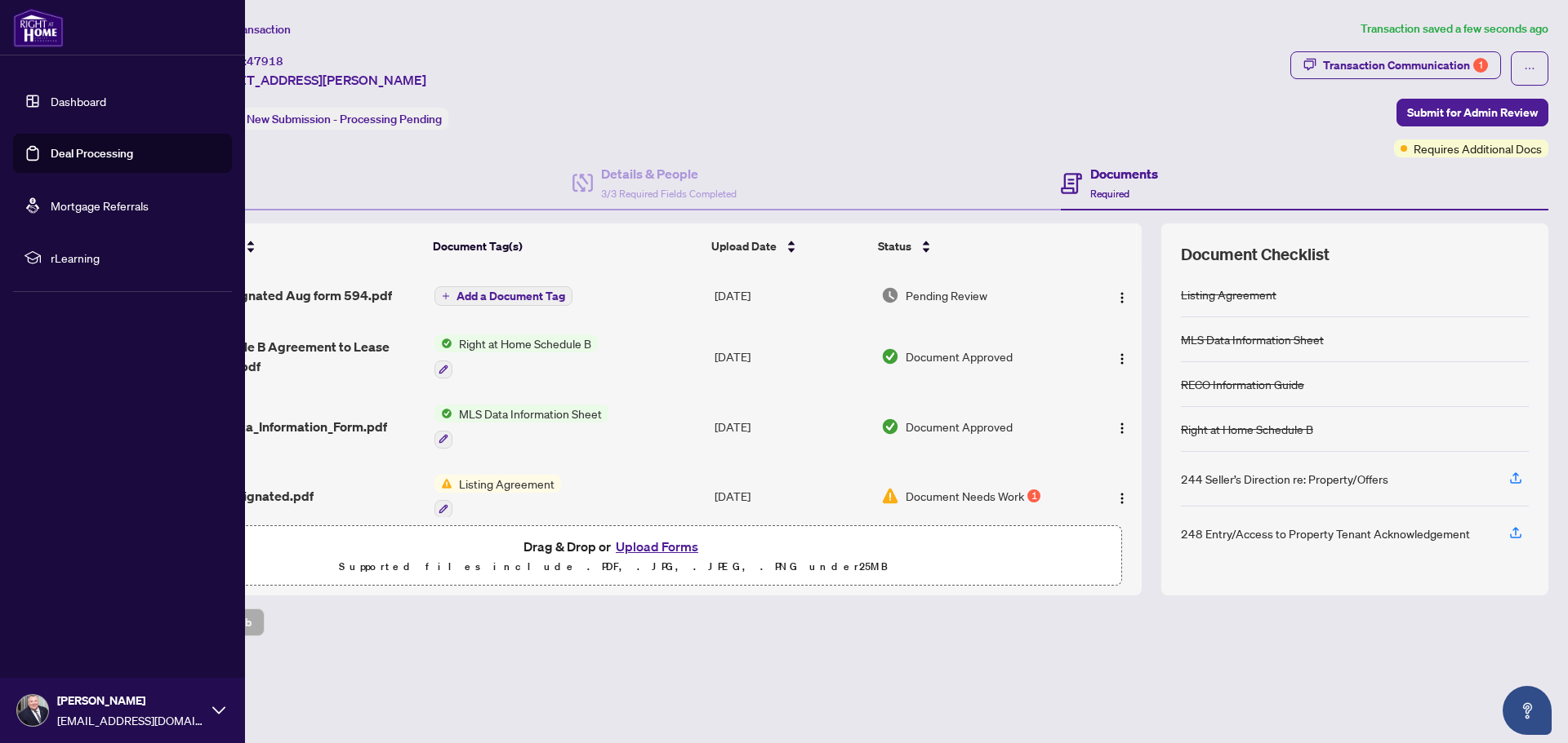
click at [50, 94] on link "Dashboard" at bounding box center [78, 101] width 56 height 15
